Goal: Information Seeking & Learning: Learn about a topic

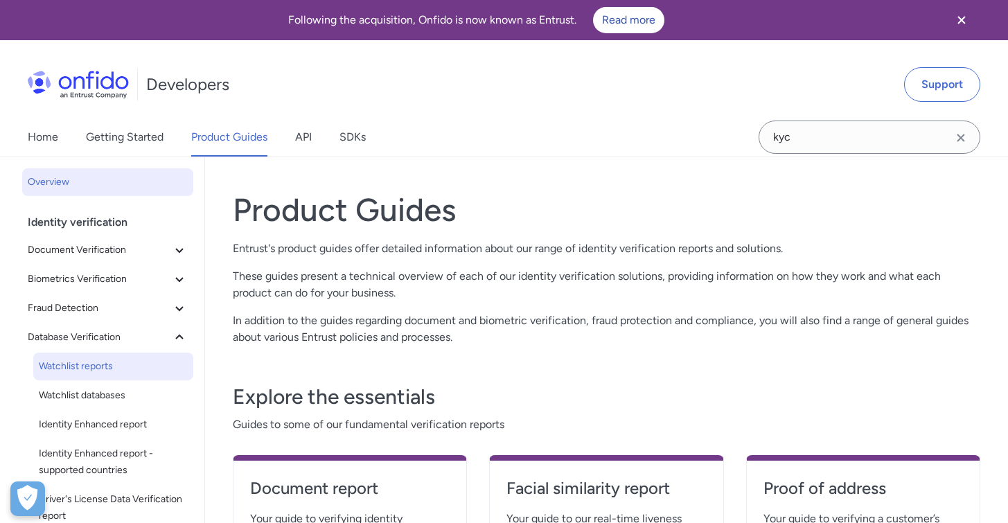
scroll to position [82, 0]
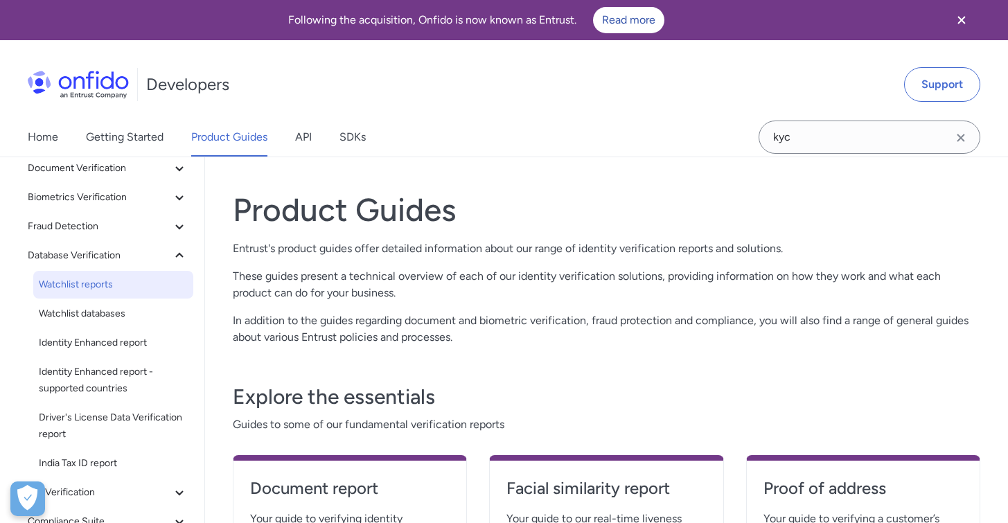
click at [119, 282] on span "Watchlist reports" at bounding box center [113, 285] width 149 height 17
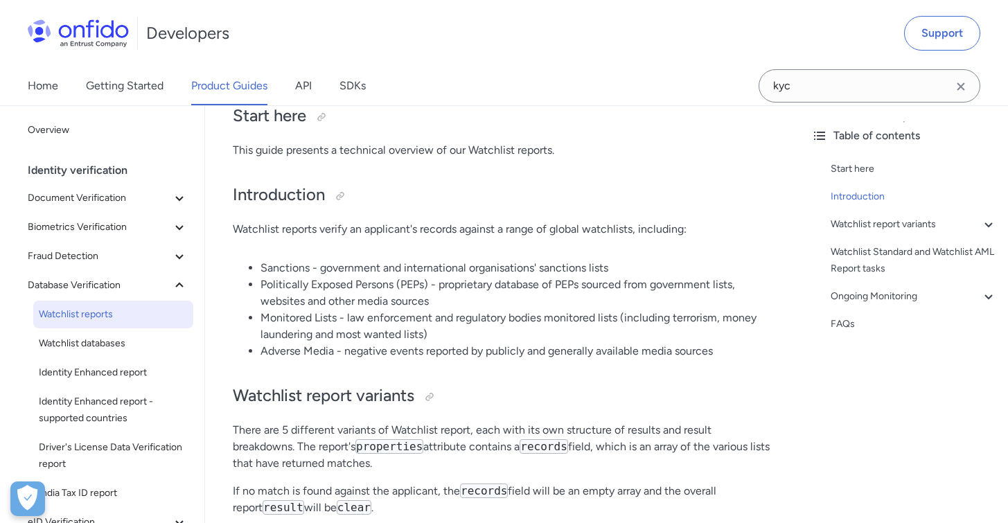
scroll to position [143, 0]
click at [498, 299] on li "Politically Exposed Persons (PEPs) - proprietary database of PEPs sourced from …" at bounding box center [517, 291] width 512 height 33
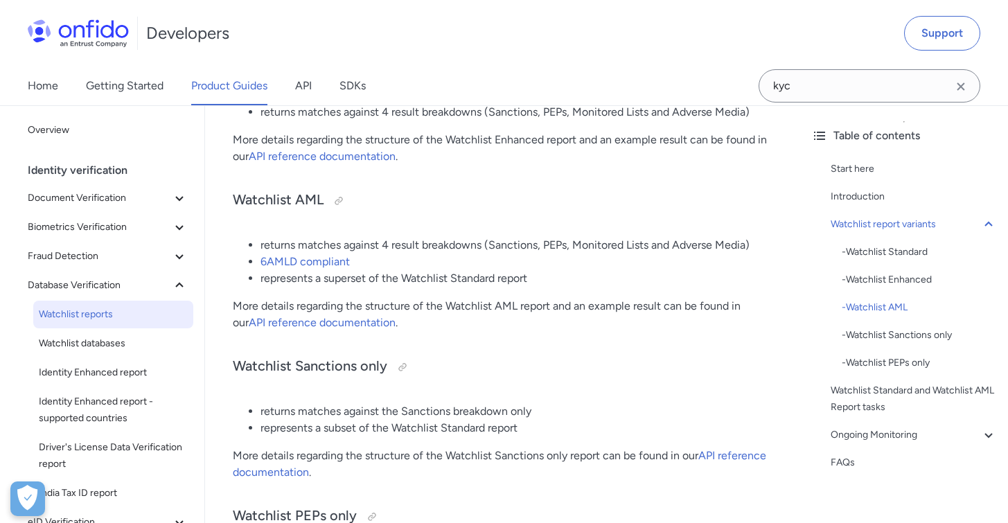
scroll to position [237, 0]
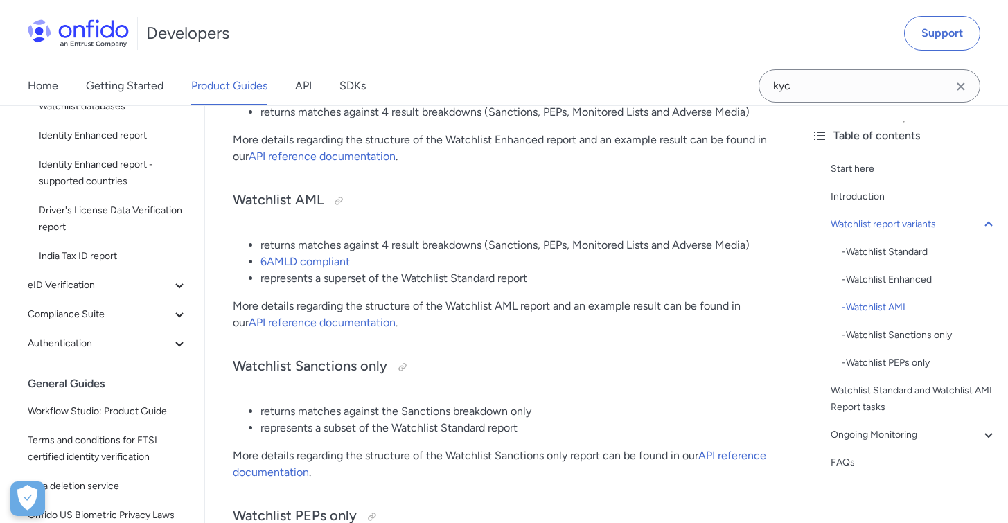
click at [547, 299] on p "More details regarding the structure of the Watchlist AML report and an example…" at bounding box center [503, 314] width 540 height 33
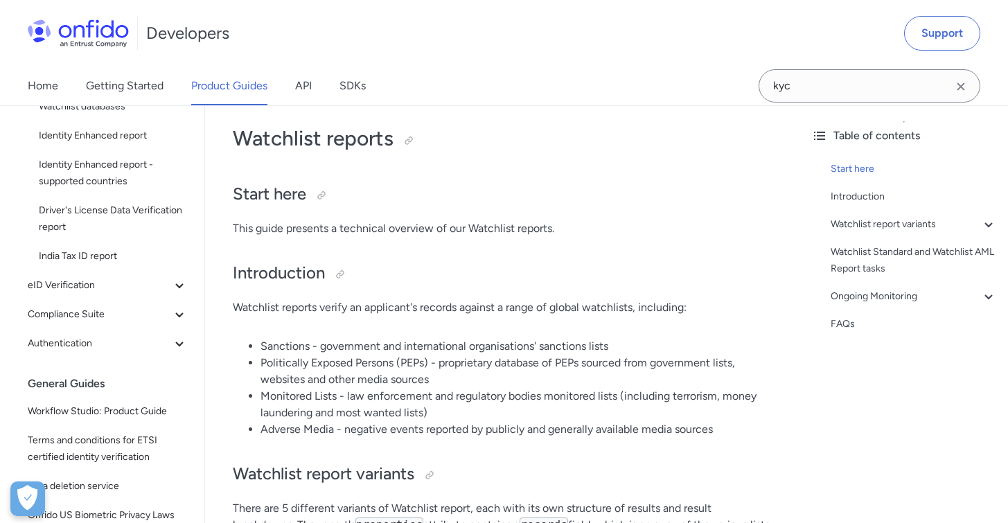
scroll to position [66, 0]
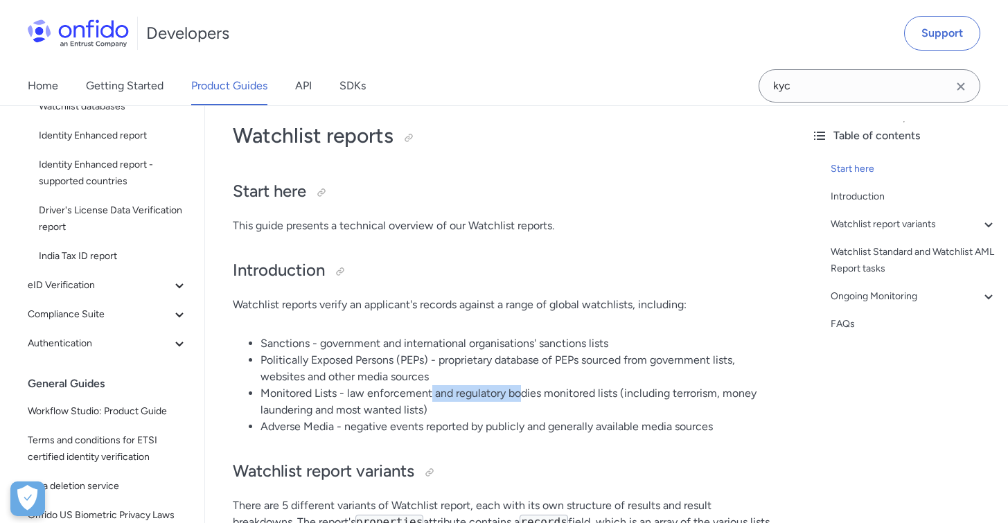
drag, startPoint x: 432, startPoint y: 391, endPoint x: 522, endPoint y: 401, distance: 90.7
click at [522, 401] on li "Monitored Lists - law enforcement and regulatory bodies monitored lists (includ…" at bounding box center [517, 401] width 512 height 33
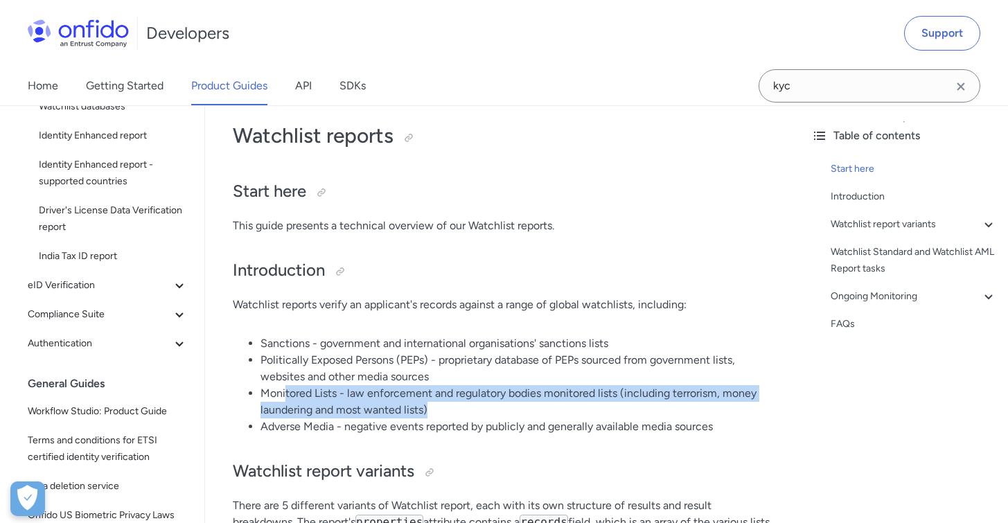
drag, startPoint x: 493, startPoint y: 404, endPoint x: 286, endPoint y: 394, distance: 208.2
click at [286, 394] on li "Monitored Lists - law enforcement and regulatory bodies monitored lists (includ…" at bounding box center [517, 401] width 512 height 33
click at [300, 394] on li "Monitored Lists - law enforcement and regulatory bodies monitored lists (includ…" at bounding box center [517, 401] width 512 height 33
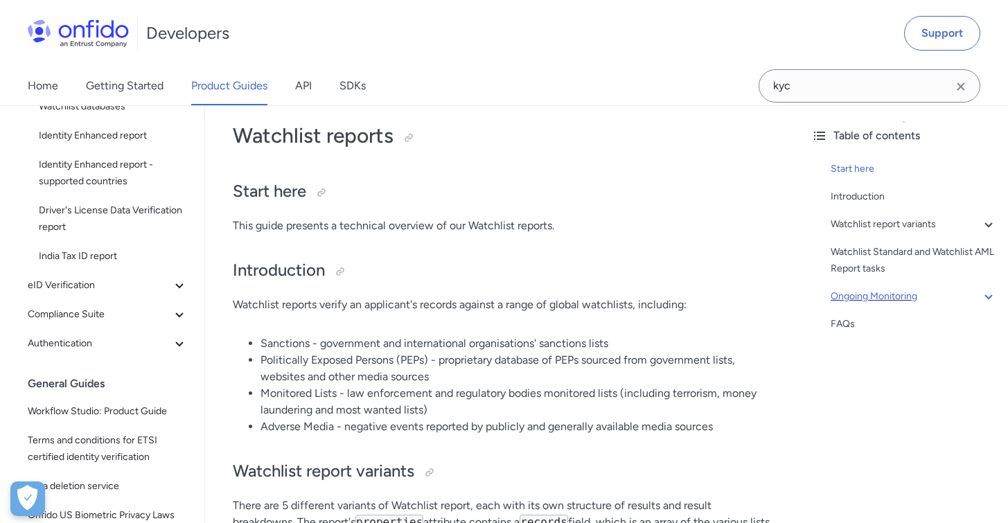
click at [893, 290] on div "Ongoing Monitoring" at bounding box center [914, 296] width 166 height 17
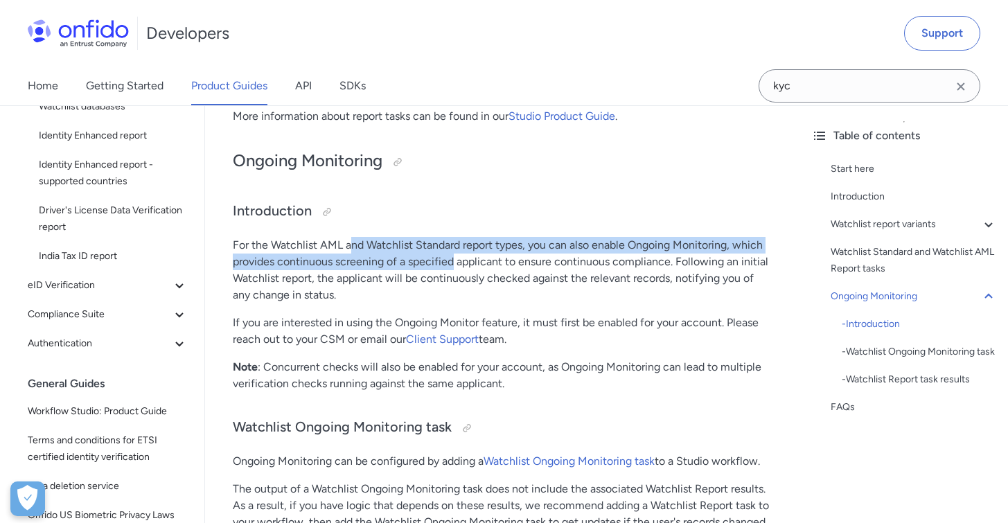
drag, startPoint x: 353, startPoint y: 247, endPoint x: 456, endPoint y: 260, distance: 104.1
click at [456, 260] on p "For the Watchlist AML and Watchlist Standard report types, you can also enable …" at bounding box center [503, 270] width 540 height 67
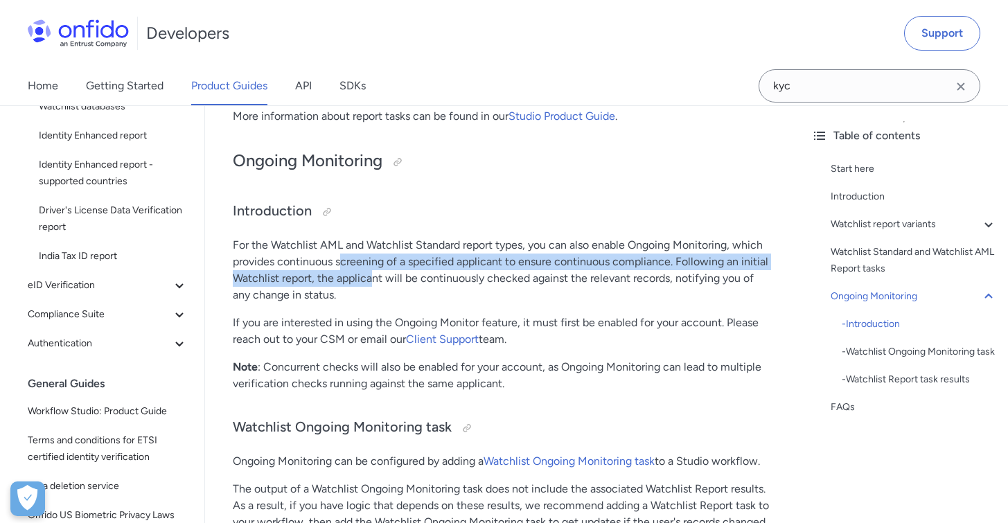
drag, startPoint x: 343, startPoint y: 260, endPoint x: 371, endPoint y: 272, distance: 30.1
click at [371, 272] on p "For the Watchlist AML and Watchlist Standard report types, you can also enable …" at bounding box center [503, 270] width 540 height 67
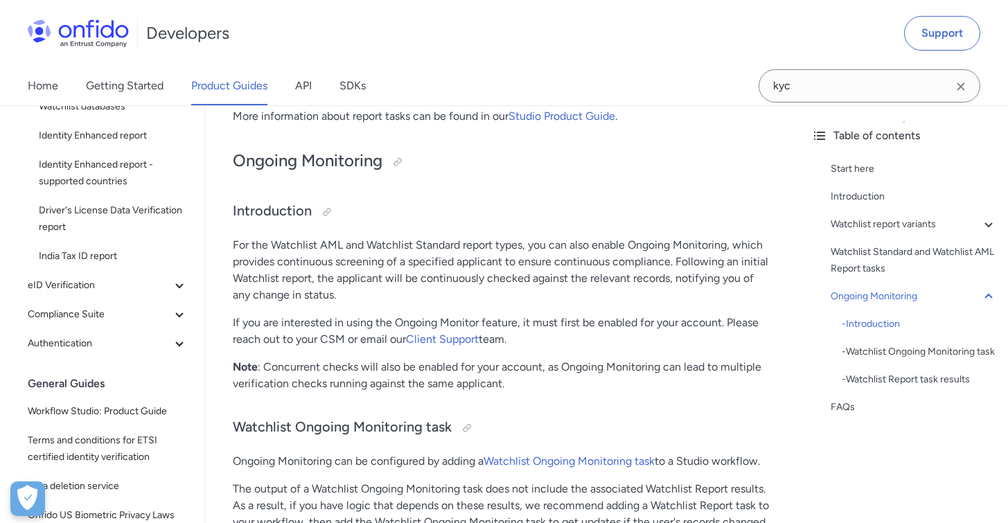
click at [413, 275] on p "For the Watchlist AML and Watchlist Standard report types, you can also enable …" at bounding box center [503, 270] width 540 height 67
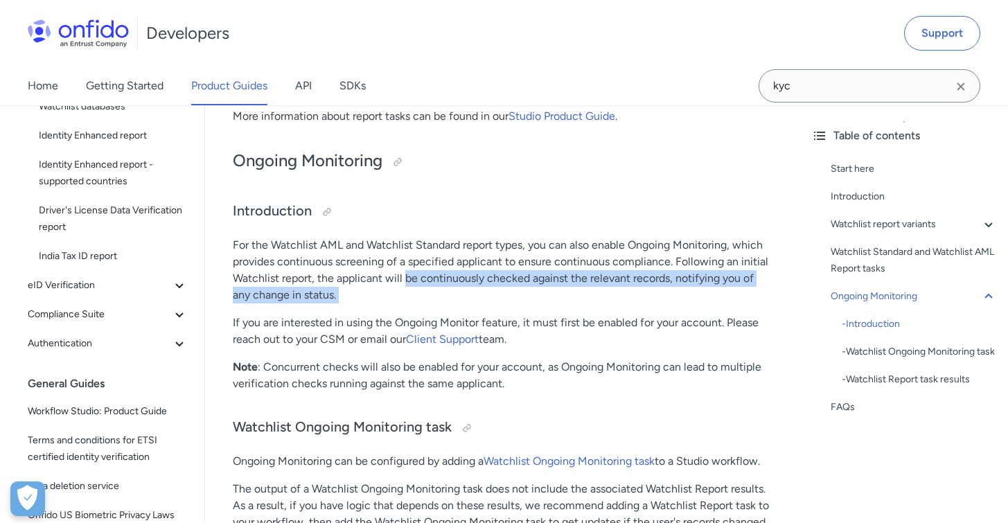
drag, startPoint x: 413, startPoint y: 275, endPoint x: 425, endPoint y: 292, distance: 20.8
click at [425, 292] on p "For the Watchlist AML and Watchlist Standard report types, you can also enable …" at bounding box center [503, 270] width 540 height 67
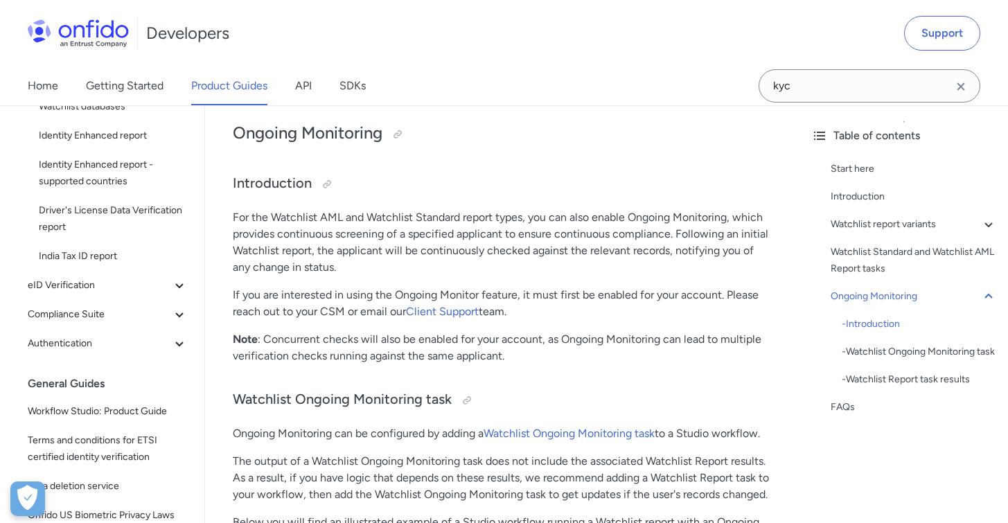
scroll to position [237, 0]
click at [365, 209] on p "For the Watchlist AML and Watchlist Standard report types, you can also enable …" at bounding box center [503, 242] width 540 height 67
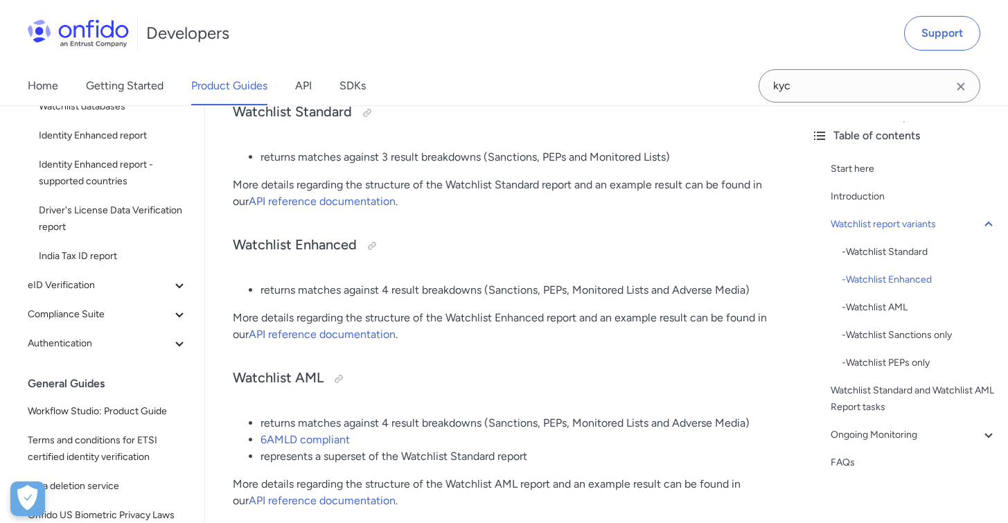
scroll to position [623, 0]
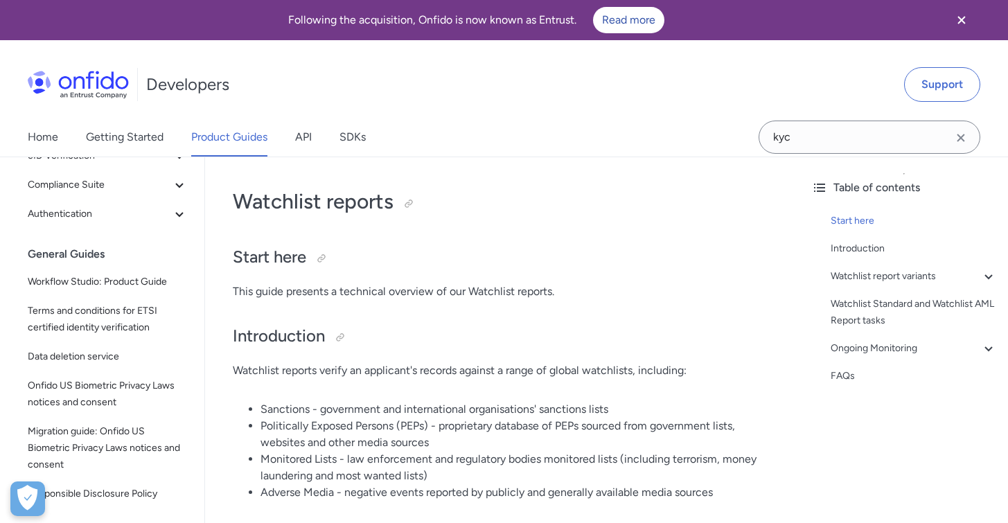
scroll to position [419, 0]
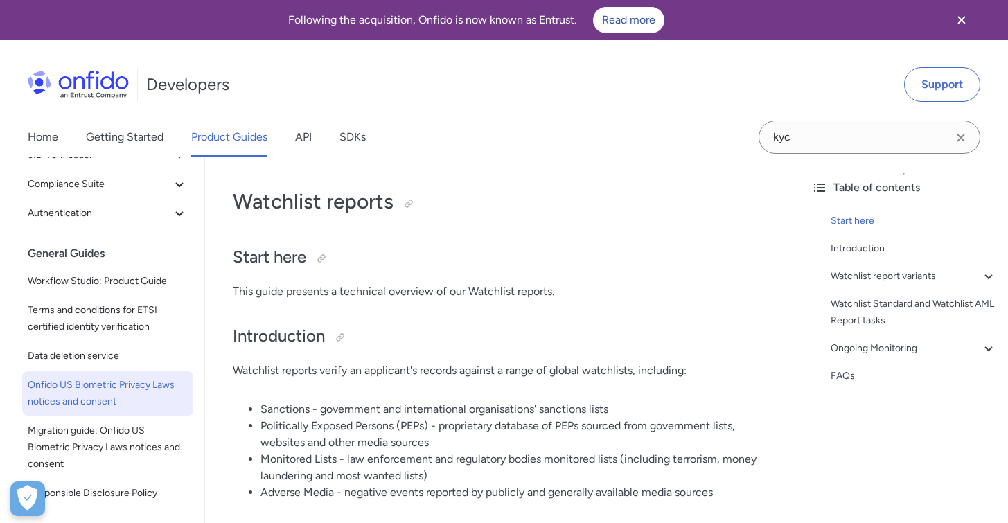
click at [125, 405] on span "Onfido US Biometric Privacy Laws notices and consent" at bounding box center [108, 393] width 160 height 33
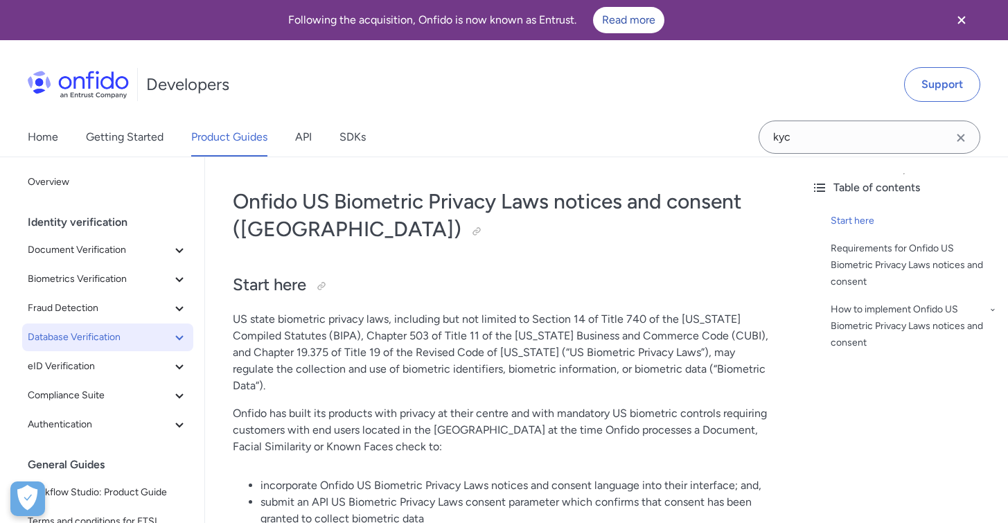
click at [119, 343] on span "Database Verification" at bounding box center [99, 337] width 143 height 17
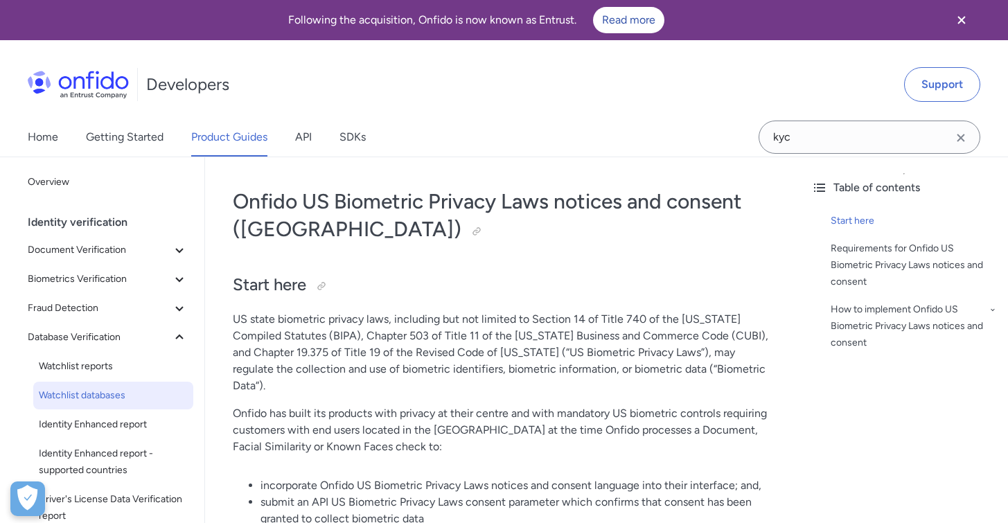
click at [107, 393] on span "Watchlist databases" at bounding box center [113, 395] width 149 height 17
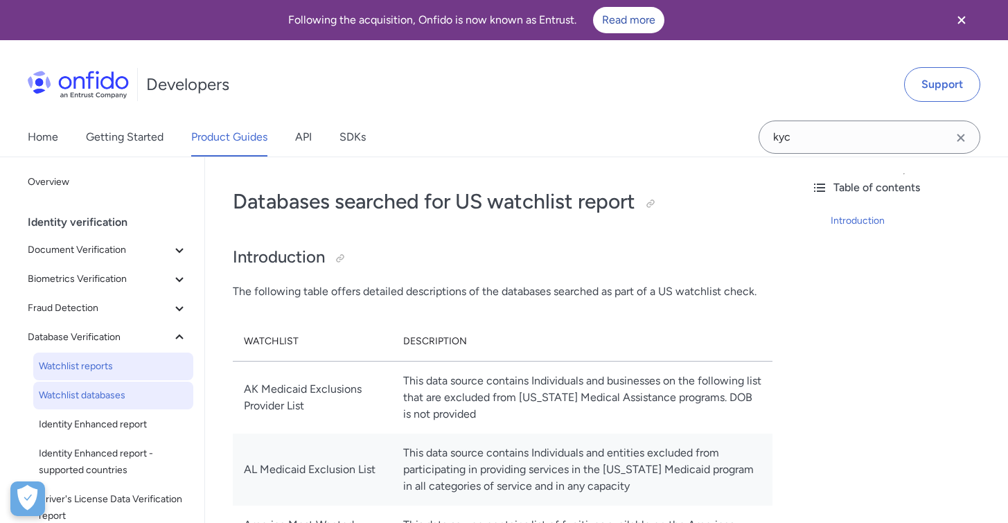
click at [76, 362] on span "Watchlist reports" at bounding box center [113, 366] width 149 height 17
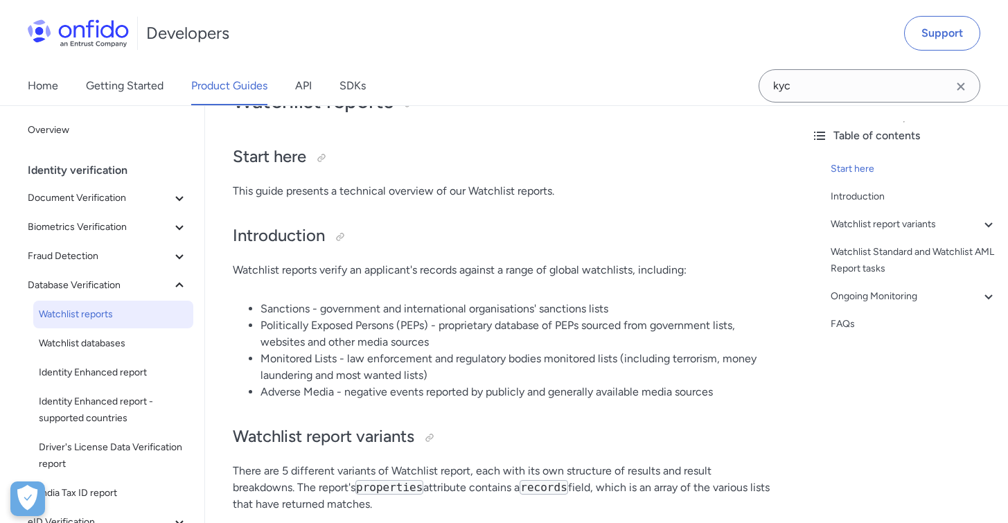
scroll to position [100, 0]
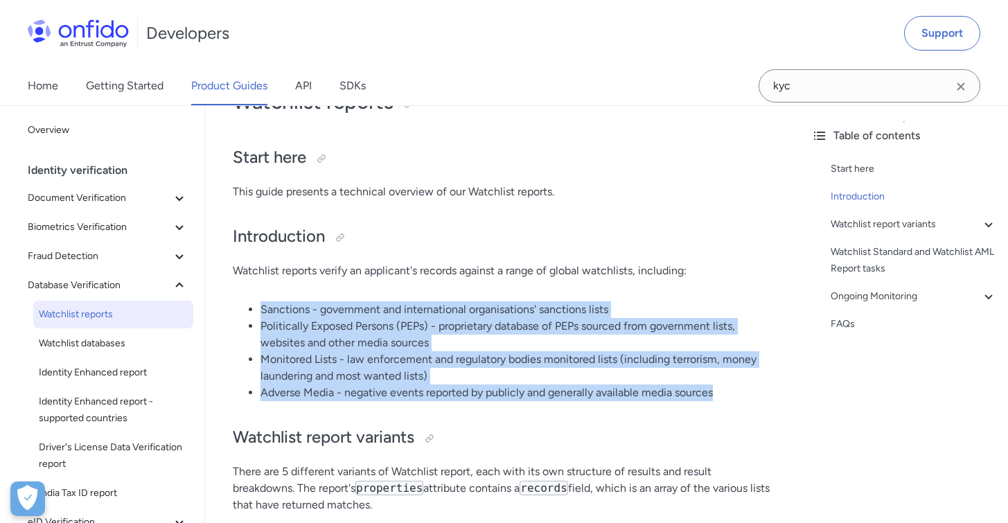
drag, startPoint x: 249, startPoint y: 308, endPoint x: 728, endPoint y: 389, distance: 485.8
click at [728, 389] on ul "Sanctions - government and international organisations' sanctions lists Politic…" at bounding box center [503, 351] width 540 height 100
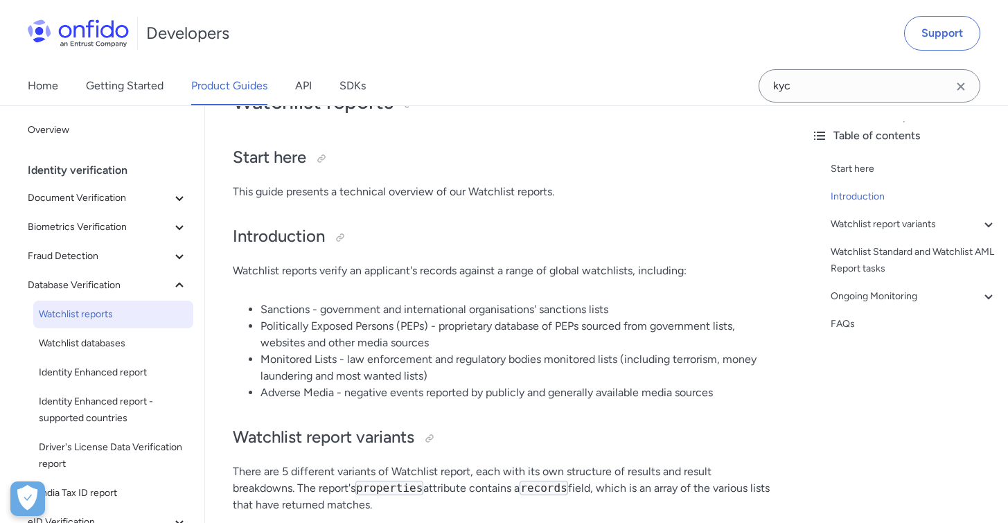
drag, startPoint x: 489, startPoint y: 351, endPoint x: 428, endPoint y: 374, distance: 65.4
click at [489, 351] on li "Monitored Lists - law enforcement and regulatory bodies monitored lists (includ…" at bounding box center [517, 367] width 512 height 33
drag, startPoint x: 262, startPoint y: 307, endPoint x: 308, endPoint y: 312, distance: 46.0
click at [308, 312] on li "Sanctions - government and international organisations' sanctions lists" at bounding box center [517, 309] width 512 height 17
drag, startPoint x: 260, startPoint y: 326, endPoint x: 431, endPoint y: 346, distance: 172.3
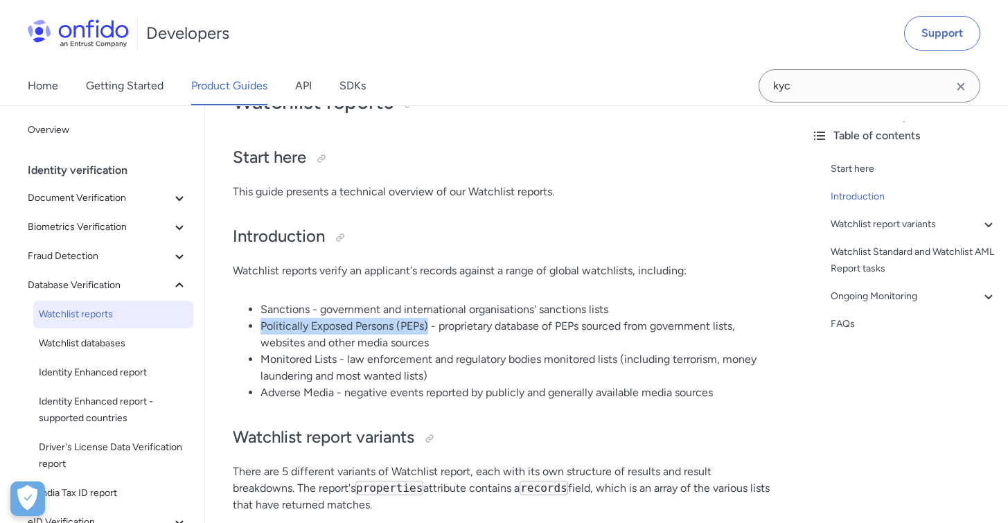
click at [429, 324] on li "Politically Exposed Persons (PEPs) - proprietary database of PEPs sourced from …" at bounding box center [517, 334] width 512 height 33
drag, startPoint x: 340, startPoint y: 358, endPoint x: 288, endPoint y: 380, distance: 56.5
click at [258, 362] on ul "Sanctions - government and international organisations' sanctions lists Politic…" at bounding box center [503, 351] width 540 height 100
drag, startPoint x: 336, startPoint y: 394, endPoint x: 260, endPoint y: 387, distance: 76.5
click at [261, 387] on li "Adverse Media - negative events reported by publicly and generally available me…" at bounding box center [517, 393] width 512 height 17
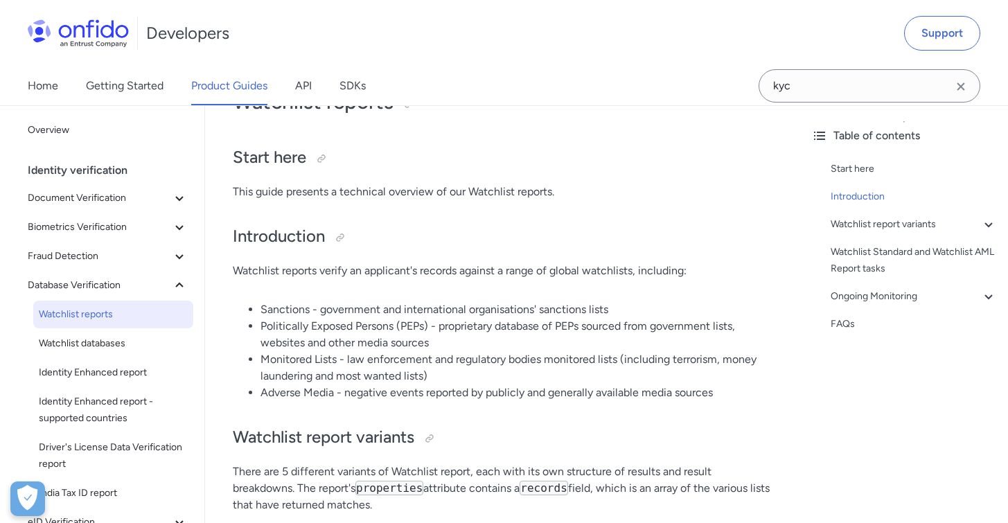
click at [492, 369] on li "Monitored Lists - law enforcement and regulatory bodies monitored lists (includ…" at bounding box center [517, 367] width 512 height 33
